Goal: Task Accomplishment & Management: Use online tool/utility

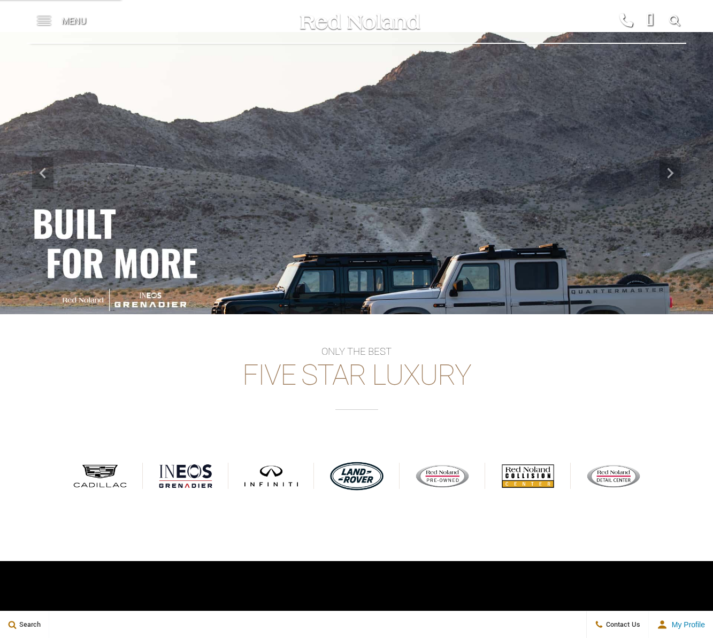
click at [60, 24] on div "Menu" at bounding box center [66, 21] width 78 height 43
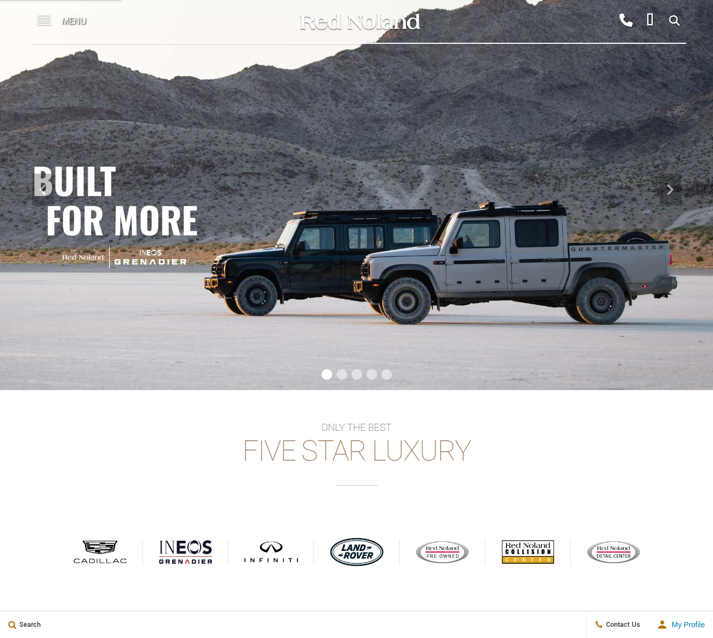
click at [48, 21] on span at bounding box center [43, 21] width 13 height 43
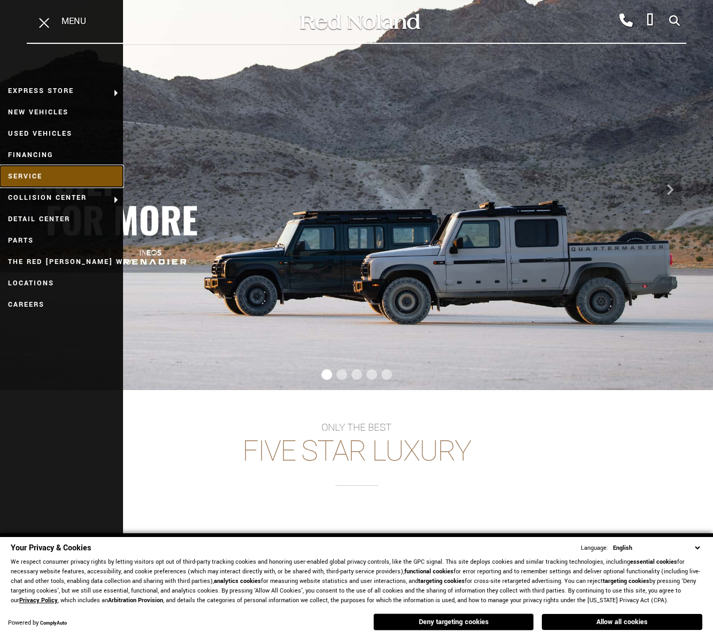
click at [47, 169] on link "Service" at bounding box center [61, 176] width 123 height 21
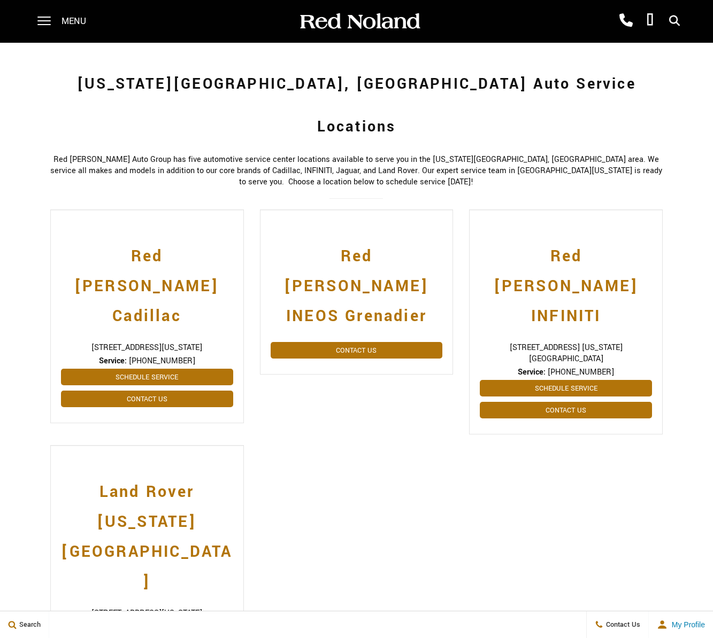
scroll to position [168, 0]
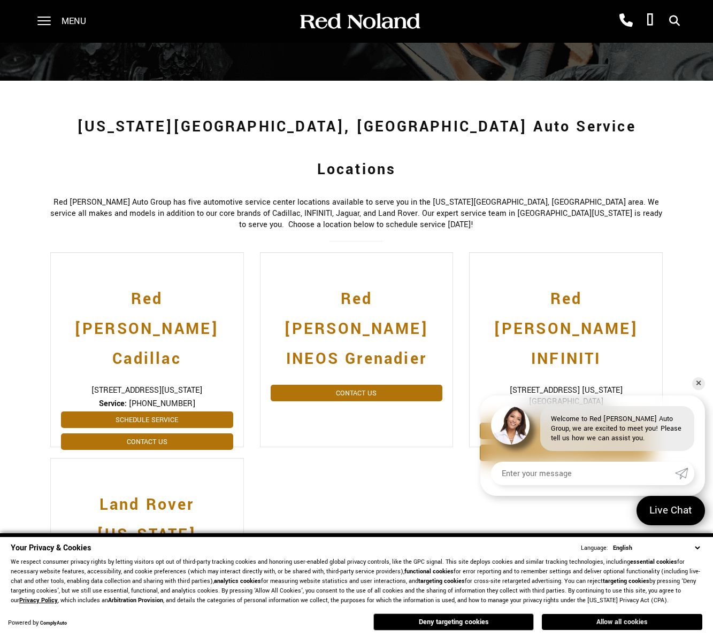
click at [646, 618] on button "Allow all cookies" at bounding box center [621, 622] width 160 height 16
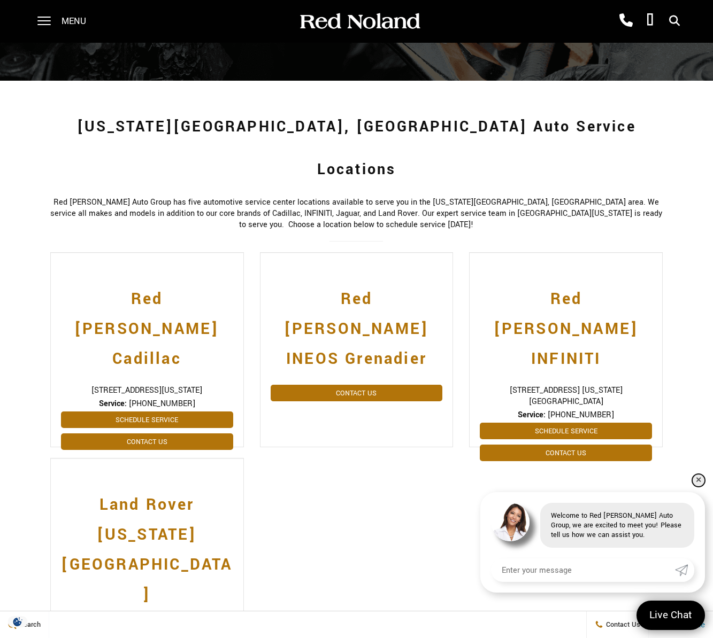
click at [698, 478] on link "✕" at bounding box center [698, 480] width 13 height 13
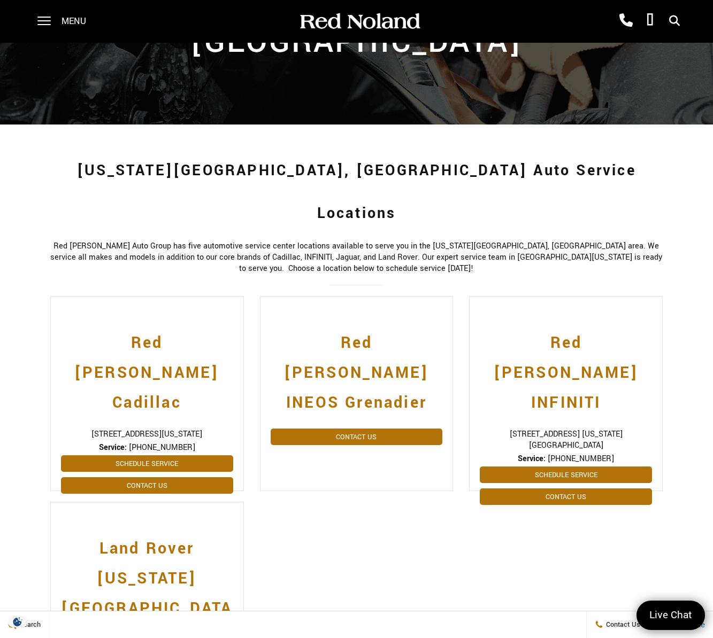
scroll to position [114, 0]
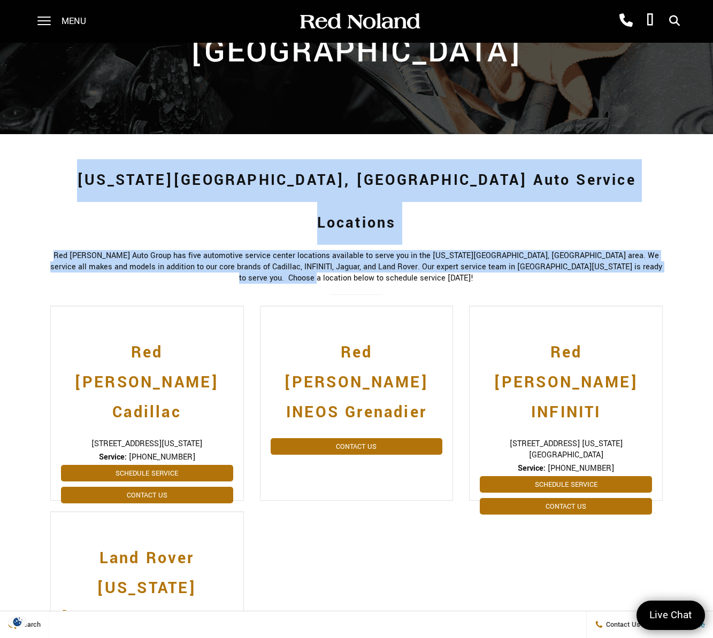
drag, startPoint x: 408, startPoint y: 234, endPoint x: 107, endPoint y: 197, distance: 302.7
click at [107, 197] on div "Colorado Springs, CO Auto Service Locations Red Noland Auto Group has five auto…" at bounding box center [356, 457] width 629 height 617
click at [107, 197] on h1 "Colorado Springs, CO Auto Service Locations" at bounding box center [356, 202] width 613 height 86
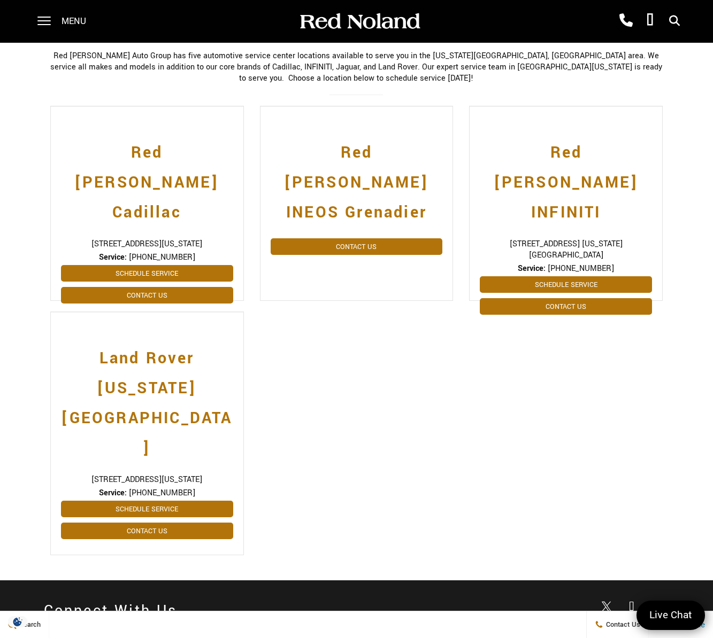
scroll to position [0, 0]
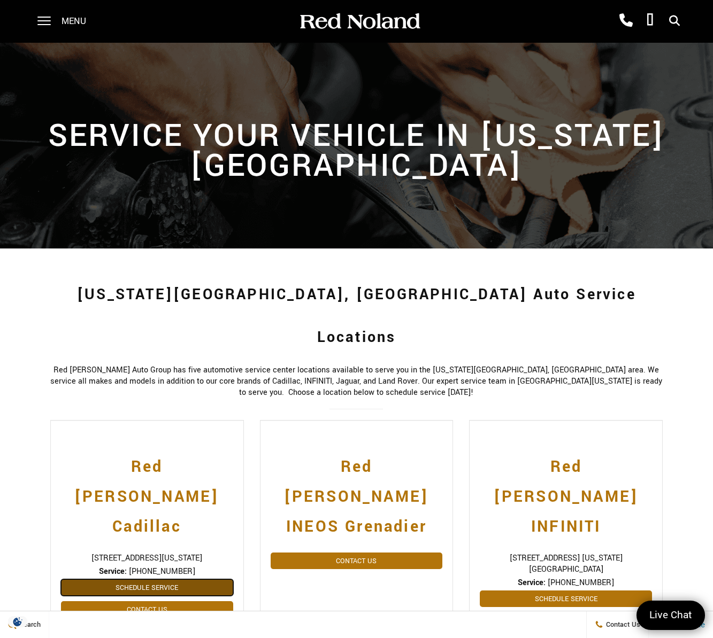
click at [171, 579] on link "Schedule Service" at bounding box center [147, 587] width 172 height 17
